Goal: Transaction & Acquisition: Purchase product/service

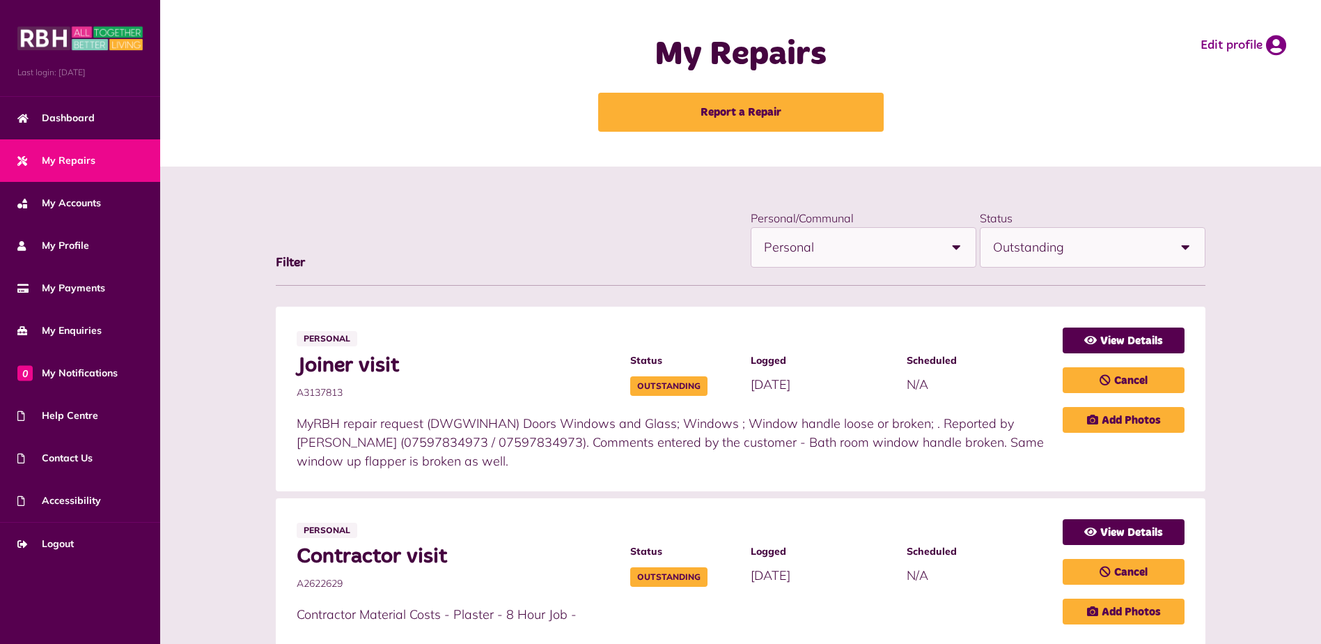
select select "**********"
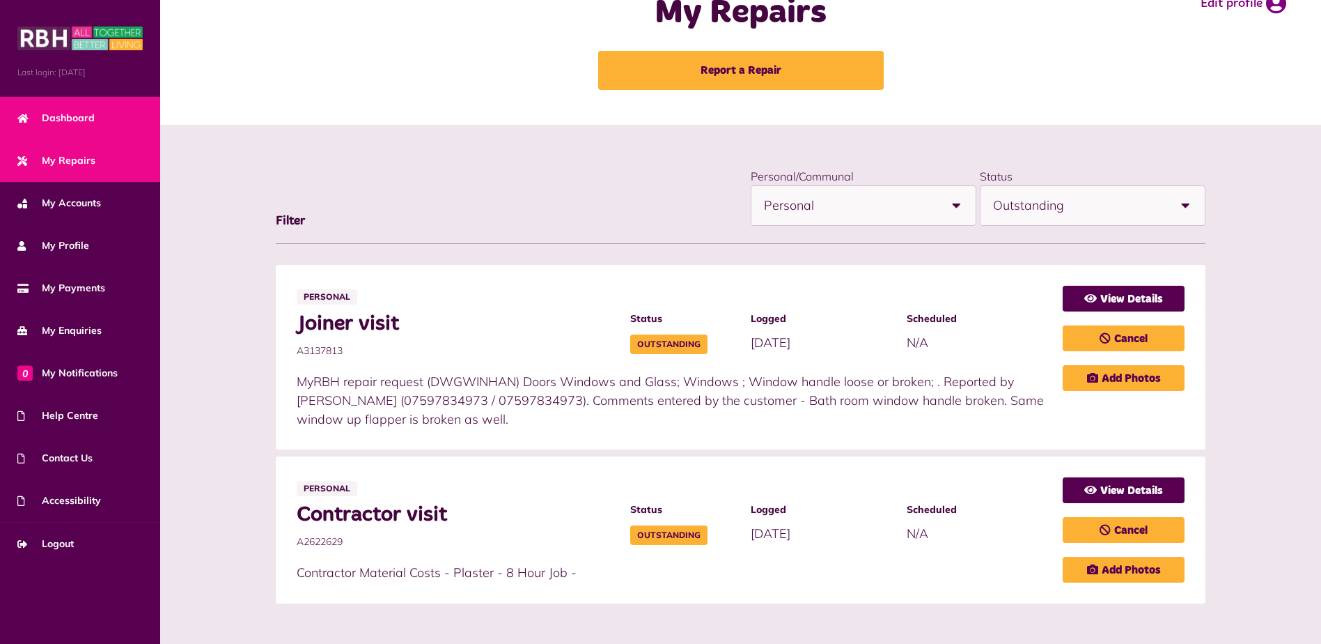
click at [74, 120] on span "Dashboard" at bounding box center [55, 118] width 77 height 15
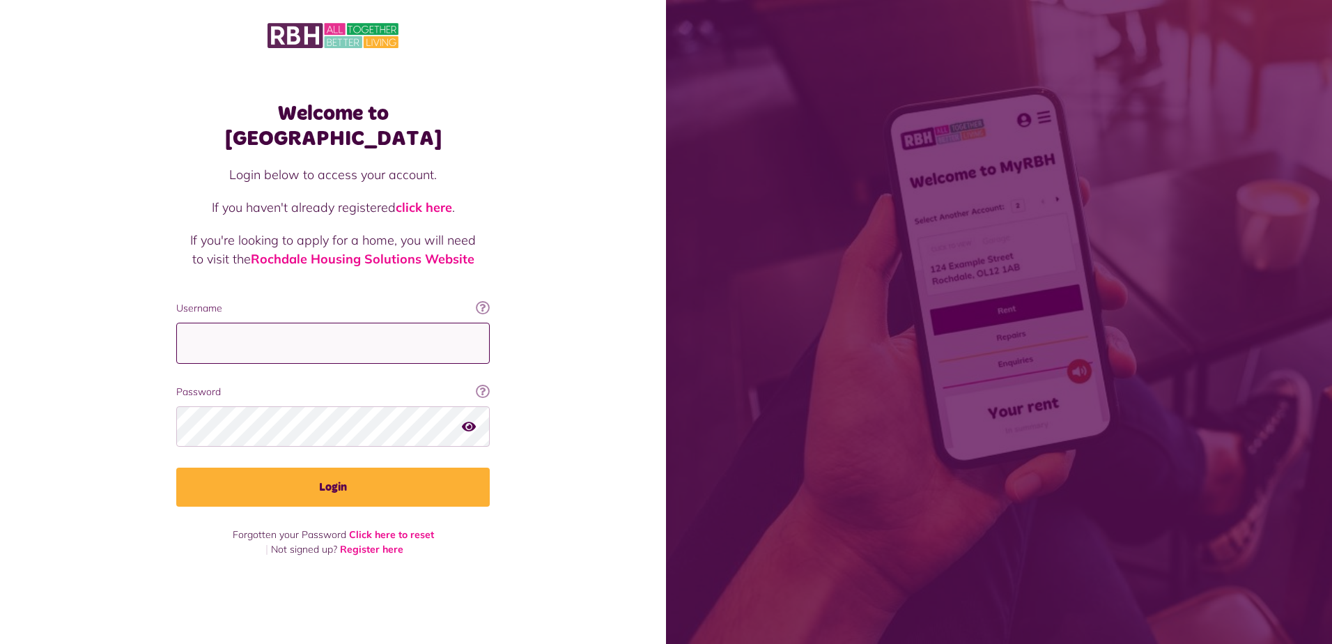
click at [318, 328] on input "Username" at bounding box center [332, 342] width 313 height 41
type input "**********"
click at [176, 467] on button "Login" at bounding box center [332, 486] width 313 height 39
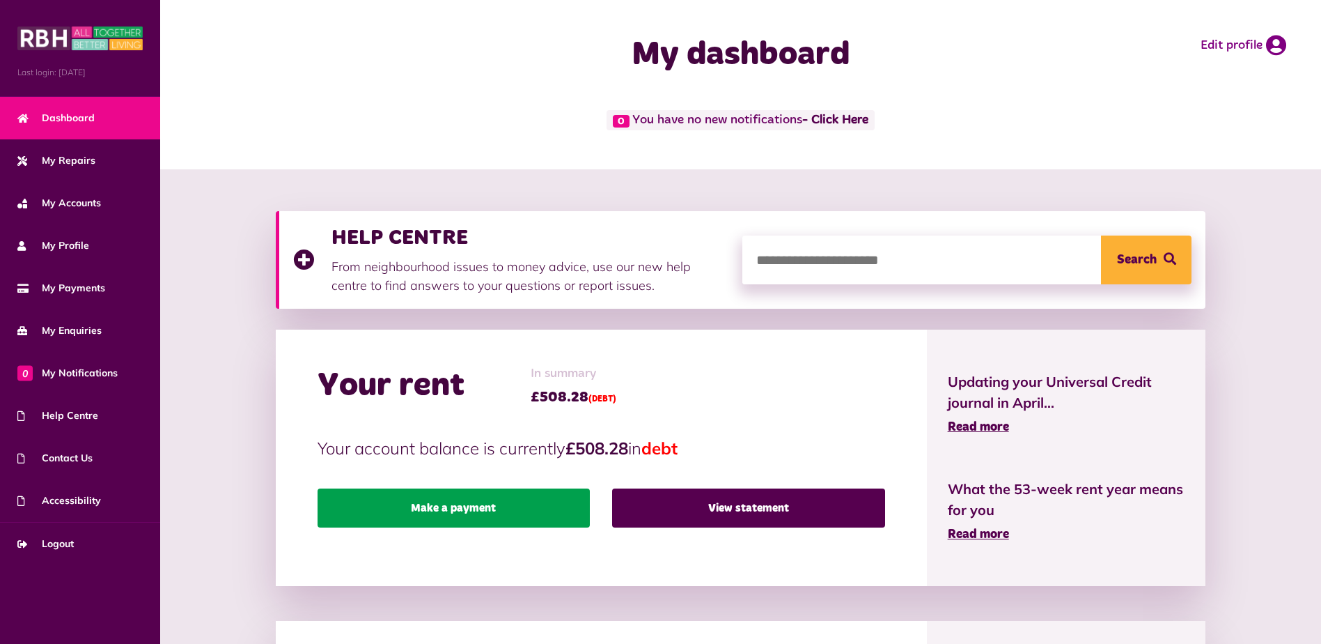
click at [497, 512] on link "Make a payment" at bounding box center [454, 507] width 272 height 39
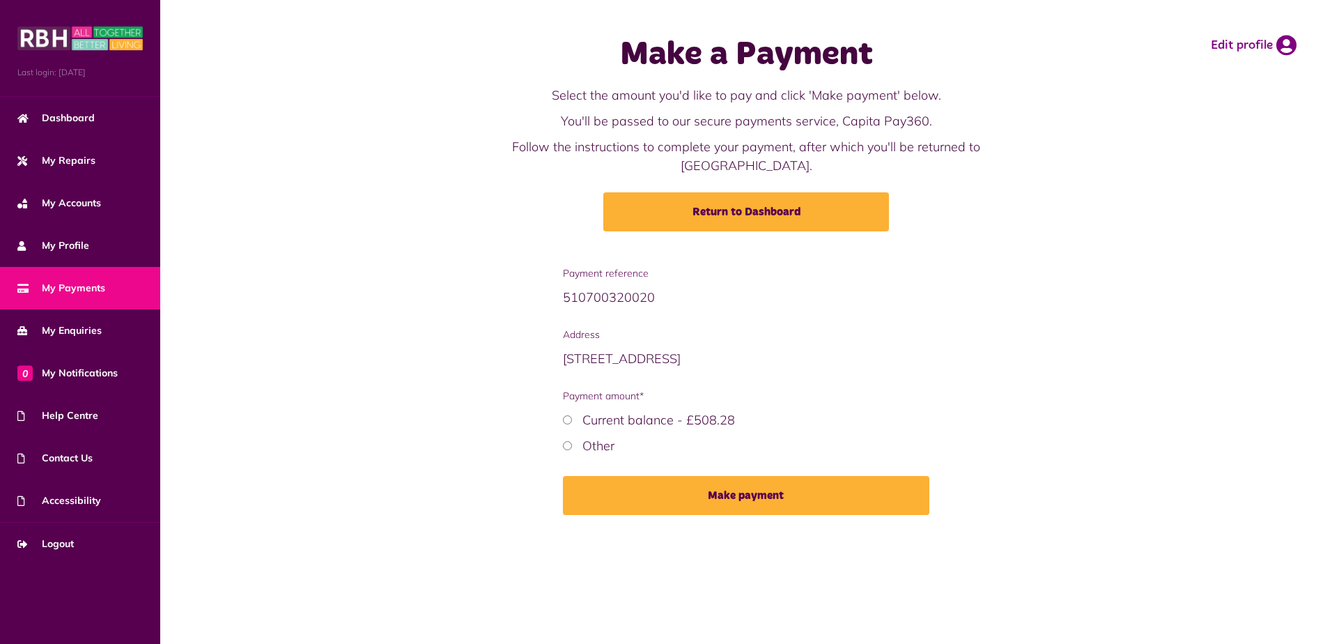
click at [625, 412] on label "Current balance - £508.28" at bounding box center [658, 420] width 153 height 16
click at [729, 480] on button "Make payment" at bounding box center [746, 495] width 367 height 39
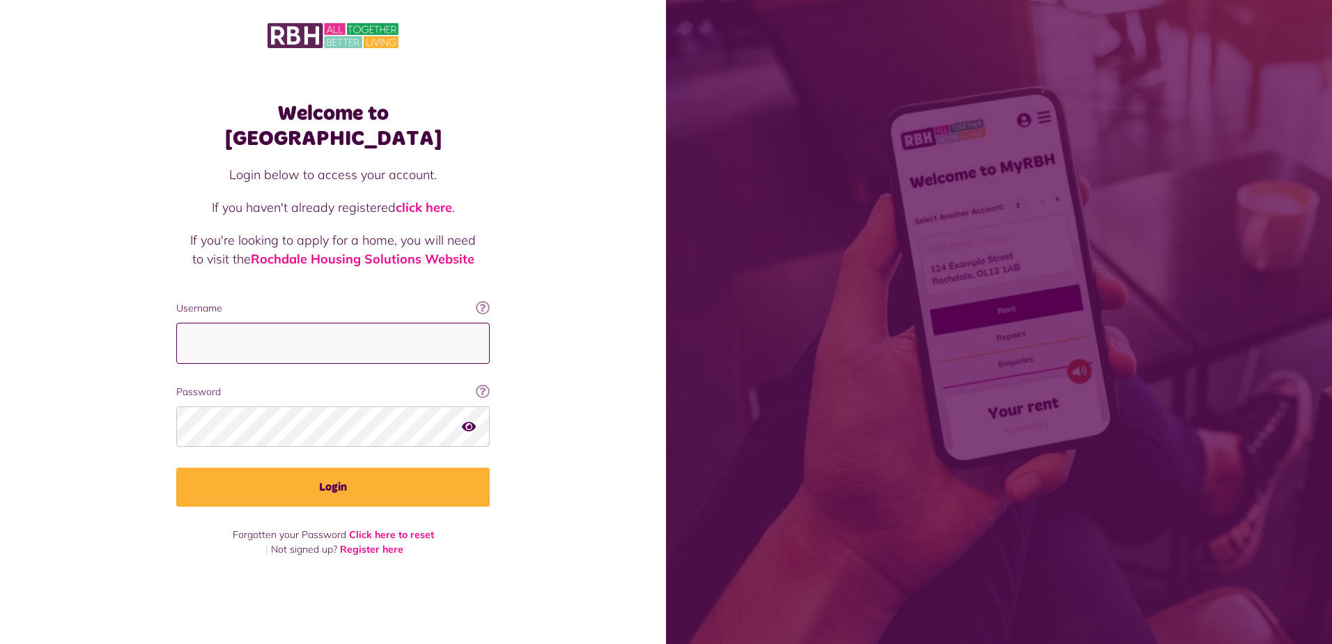
click at [316, 339] on input "Username" at bounding box center [332, 342] width 313 height 41
type input "**********"
click at [176, 467] on button "Login" at bounding box center [332, 486] width 313 height 39
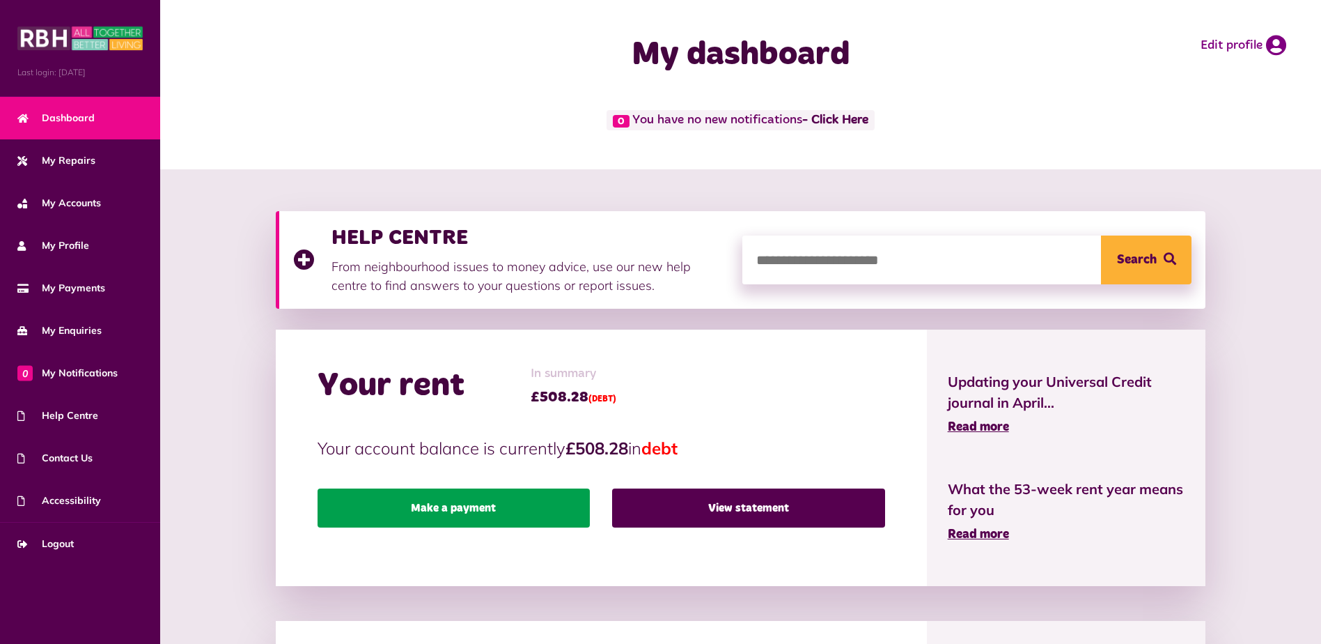
drag, startPoint x: 447, startPoint y: 509, endPoint x: 548, endPoint y: 497, distance: 101.7
click at [447, 509] on link "Make a payment" at bounding box center [454, 507] width 272 height 39
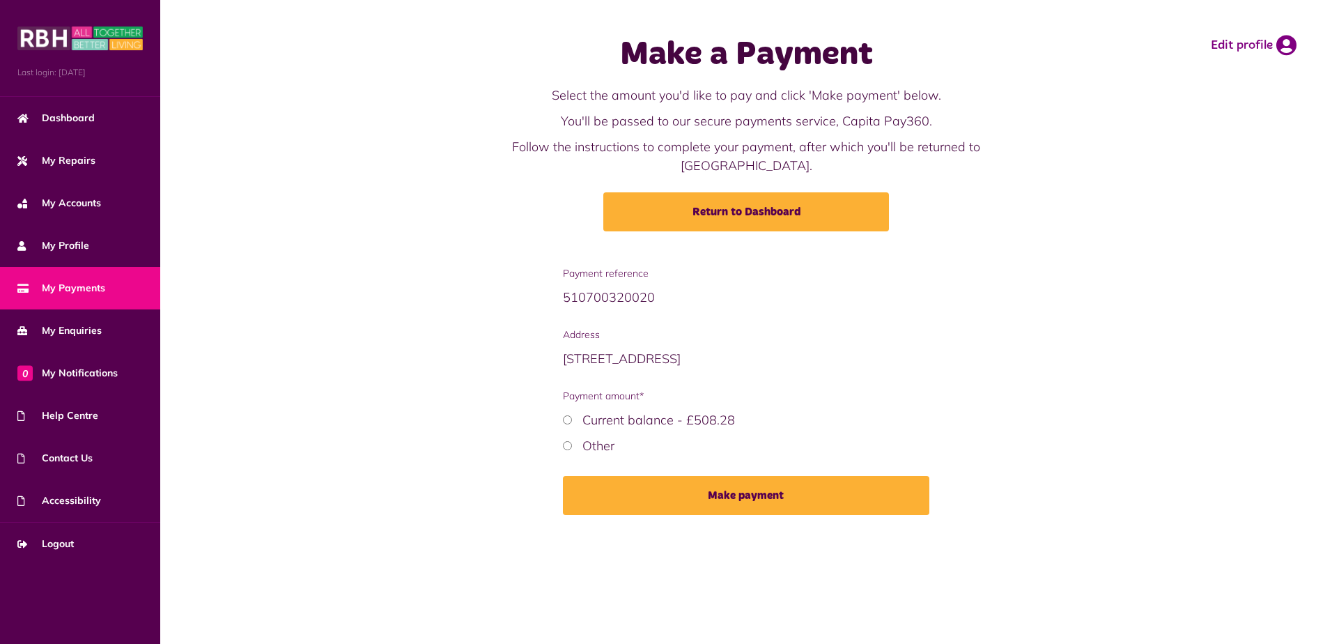
click at [600, 412] on label "Current balance - £508.28" at bounding box center [658, 420] width 153 height 16
click at [714, 488] on button "Make payment" at bounding box center [746, 495] width 367 height 39
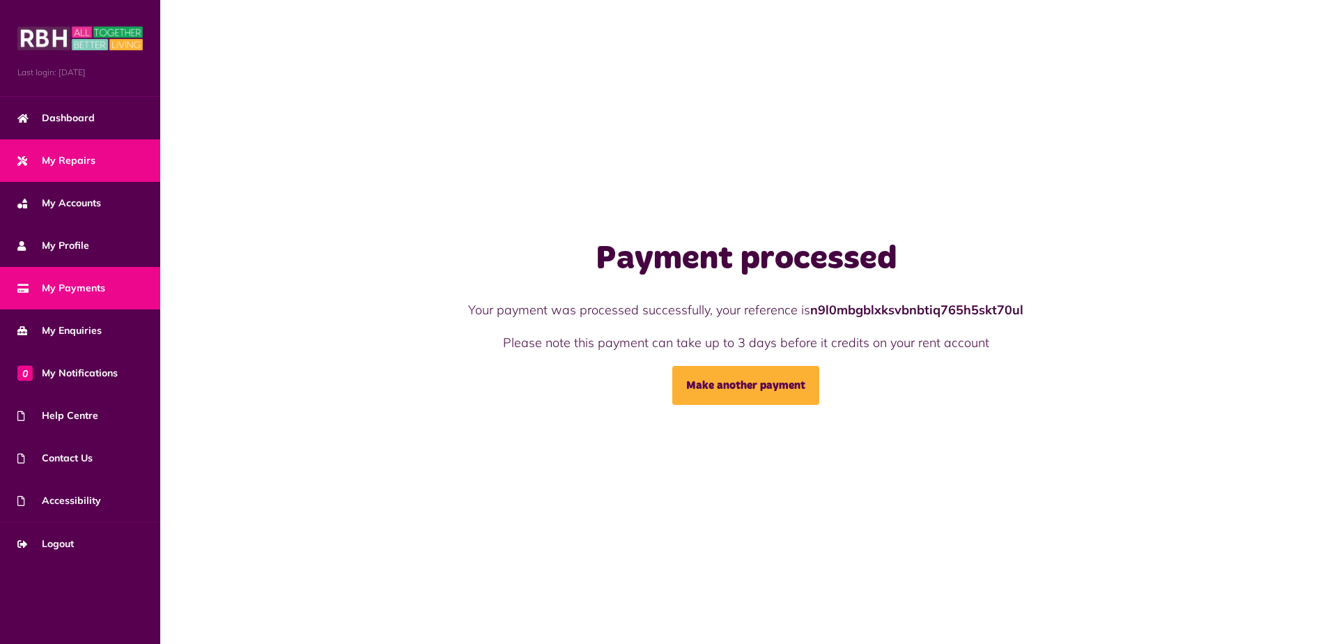
click at [100, 160] on link "My Repairs" at bounding box center [80, 160] width 160 height 42
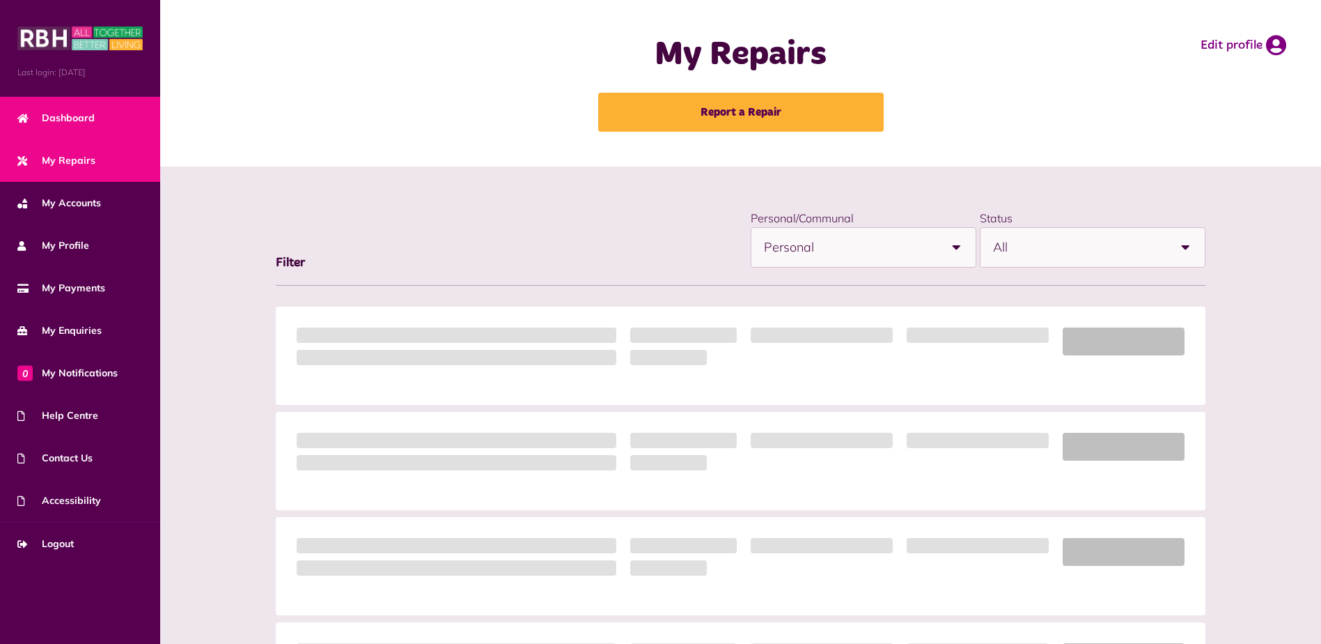
click at [68, 119] on span "Dashboard" at bounding box center [55, 118] width 77 height 15
